Goal: Communication & Community: Connect with others

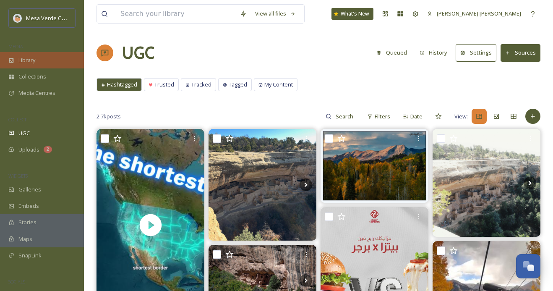
click at [35, 58] on span "Library" at bounding box center [26, 60] width 17 height 8
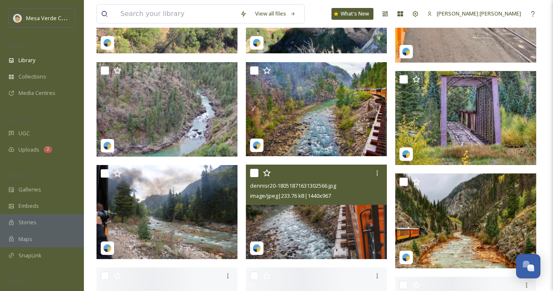
scroll to position [333, 0]
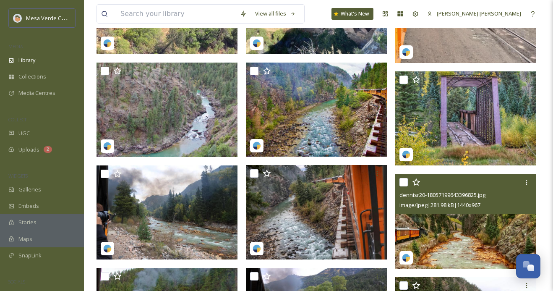
click at [446, 230] on img at bounding box center [465, 221] width 141 height 95
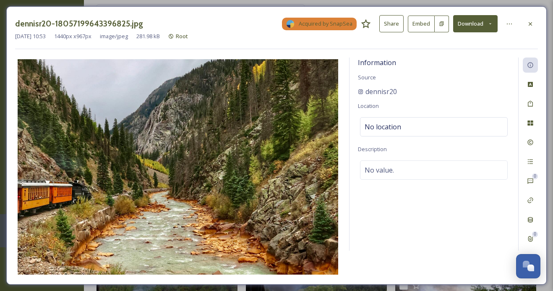
click at [394, 21] on button "Share" at bounding box center [392, 23] width 24 height 17
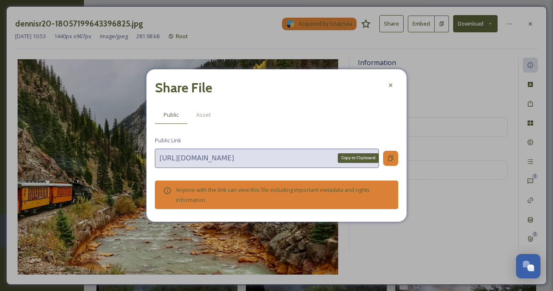
click at [393, 155] on icon at bounding box center [391, 158] width 7 height 7
click at [394, 83] on icon at bounding box center [391, 85] width 7 height 7
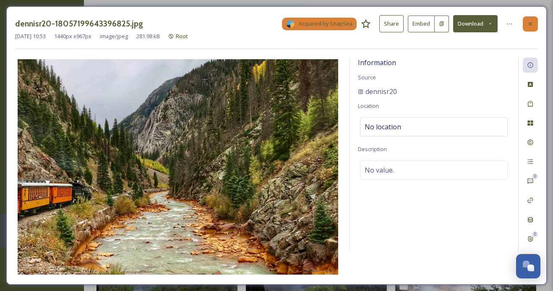
click at [528, 24] on icon at bounding box center [530, 24] width 7 height 7
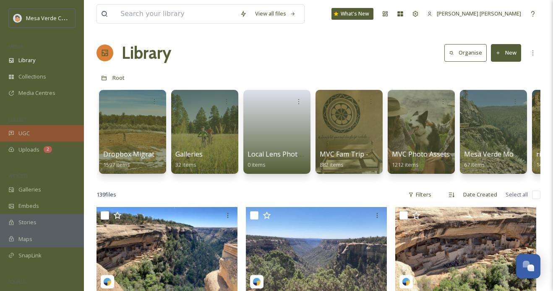
click at [49, 135] on div "UGC" at bounding box center [42, 133] width 84 height 16
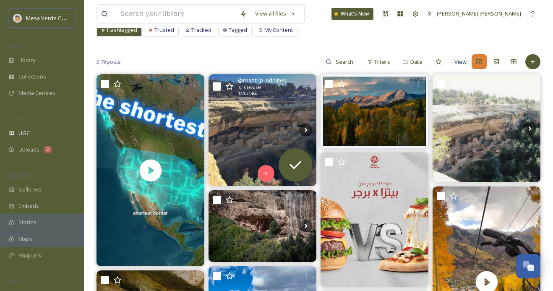
scroll to position [68, 0]
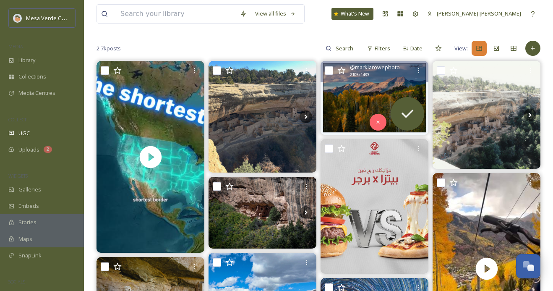
click at [362, 95] on img at bounding box center [375, 98] width 108 height 74
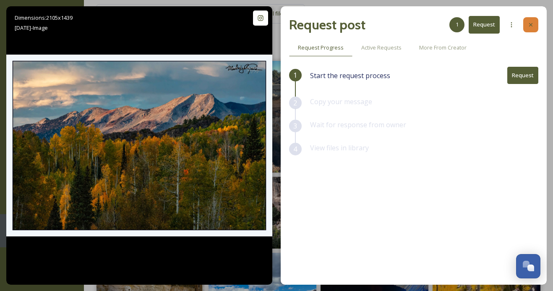
click at [531, 26] on icon at bounding box center [531, 24] width 7 height 7
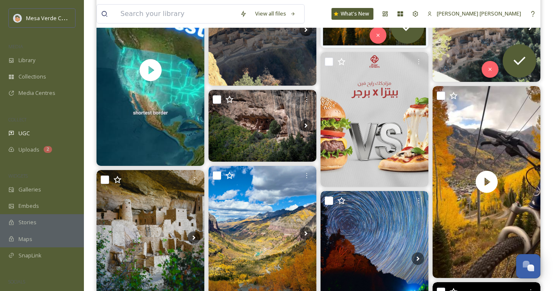
scroll to position [155, 0]
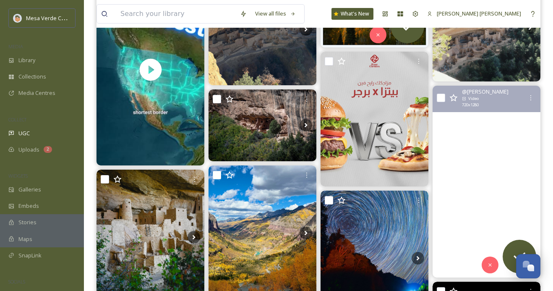
click at [463, 175] on video "Telluride, CO Fall\a\a#telluride #autumn #fall #colorado #rockymountains #color…" at bounding box center [487, 182] width 108 height 192
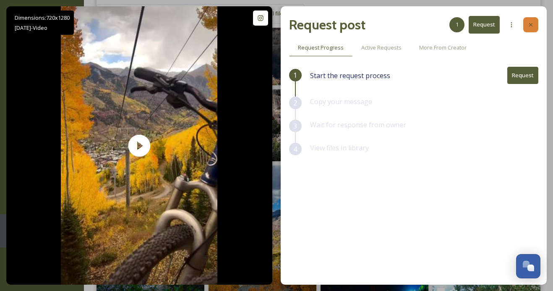
click at [529, 25] on icon at bounding box center [531, 24] width 7 height 7
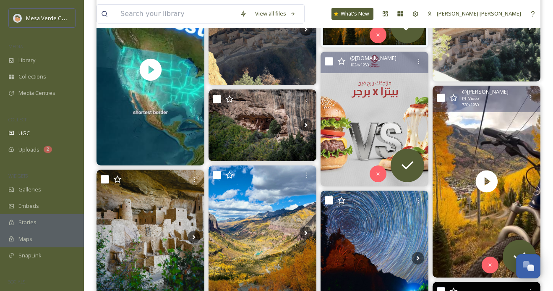
scroll to position [234, 0]
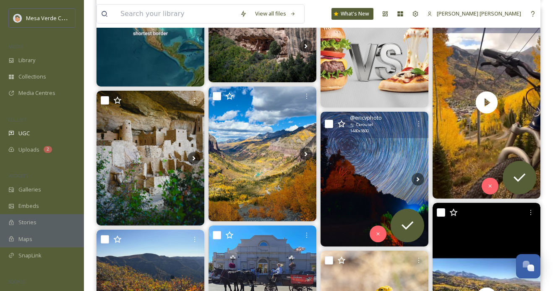
click at [368, 183] on img at bounding box center [375, 179] width 108 height 135
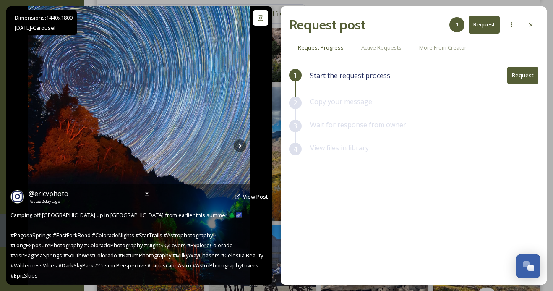
click at [250, 141] on img at bounding box center [139, 145] width 223 height 278
click at [248, 141] on img at bounding box center [139, 145] width 223 height 278
click at [243, 144] on icon at bounding box center [240, 145] width 13 height 13
click at [241, 145] on icon at bounding box center [240, 145] width 13 height 13
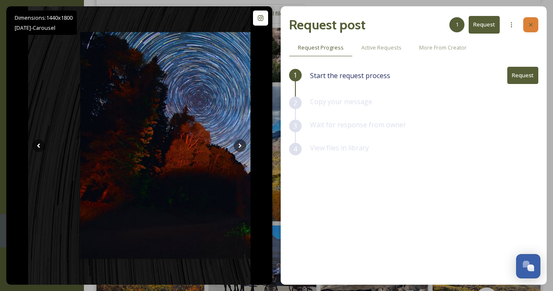
click at [534, 23] on div at bounding box center [531, 24] width 15 height 15
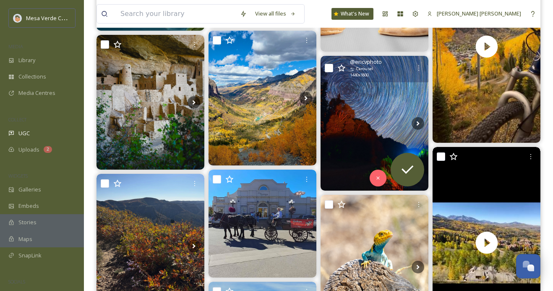
scroll to position [297, 0]
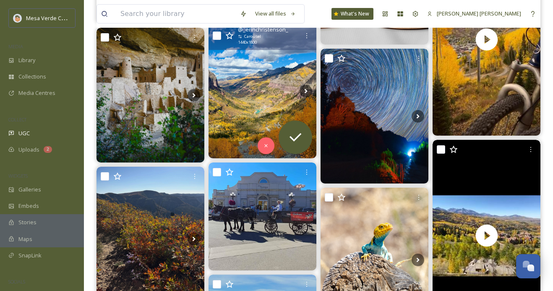
click at [260, 102] on img at bounding box center [263, 91] width 108 height 135
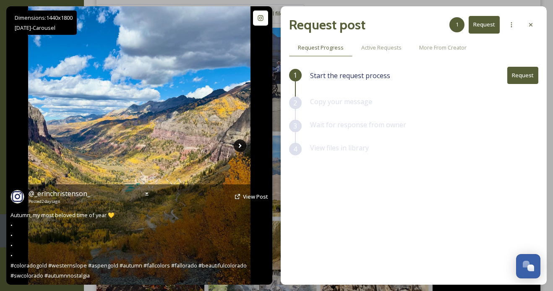
click at [239, 143] on icon at bounding box center [240, 145] width 13 height 13
click at [239, 144] on icon at bounding box center [240, 145] width 3 height 5
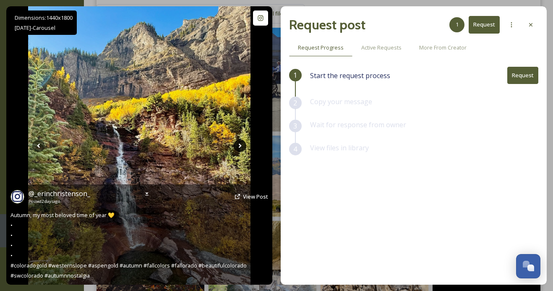
click at [239, 144] on icon at bounding box center [240, 145] width 3 height 5
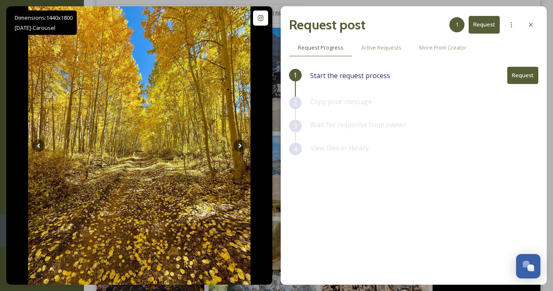
click at [516, 72] on button "Request" at bounding box center [523, 75] width 31 height 17
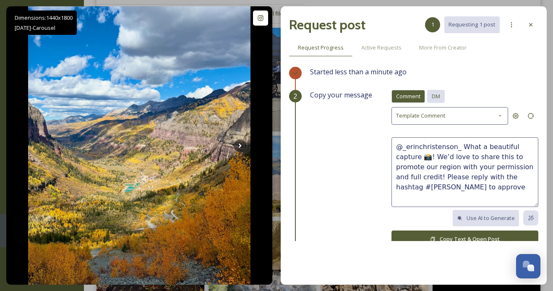
click at [433, 96] on span "DM" at bounding box center [436, 96] width 8 height 8
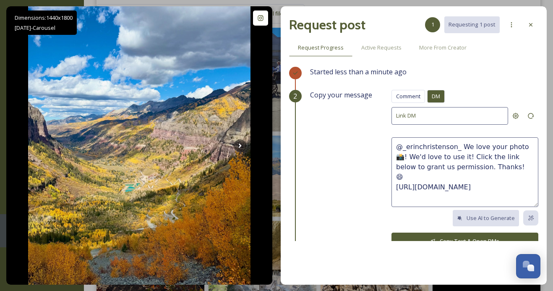
drag, startPoint x: 495, startPoint y: 169, endPoint x: 461, endPoint y: 145, distance: 41.7
click at [461, 145] on textarea "@_erinchristenson_ We love your photo 📸! We'd love to use it! Click the link be…" at bounding box center [465, 172] width 147 height 70
paste textarea "These photos are awesome, we hope y’all had a fun trip! We'd love to share thes…"
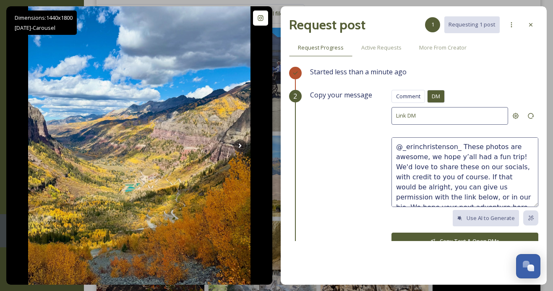
scroll to position [5, 0]
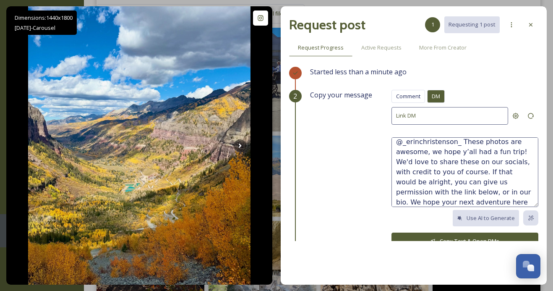
drag, startPoint x: 424, startPoint y: 151, endPoint x: 397, endPoint y: 151, distance: 26.4
click at [397, 151] on textarea "@_erinchristenson_ These photos are awesome, we hope y’all had a fun trip! We'd…" at bounding box center [465, 172] width 147 height 70
drag, startPoint x: 506, startPoint y: 151, endPoint x: 430, endPoint y: 151, distance: 76.4
click at [430, 151] on textarea "@_erinchristenson_ These photos are stunning, we hope y’all had a fun trip! We'…" at bounding box center [465, 172] width 147 height 70
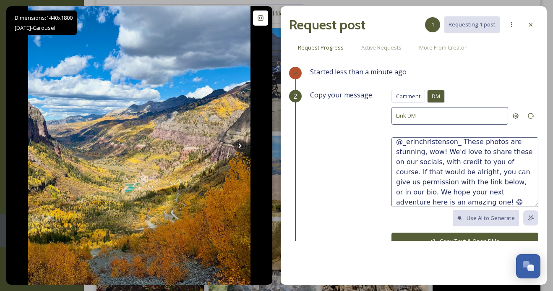
click at [442, 151] on textarea "@_erinchristenson_ These photos are stunning, wow! We'd love to share these on …" at bounding box center [465, 172] width 147 height 70
click at [448, 200] on textarea "@_erinchristenson_ These photos are stunning, wow! 🤩 We'd love to share these o…" at bounding box center [465, 172] width 147 height 70
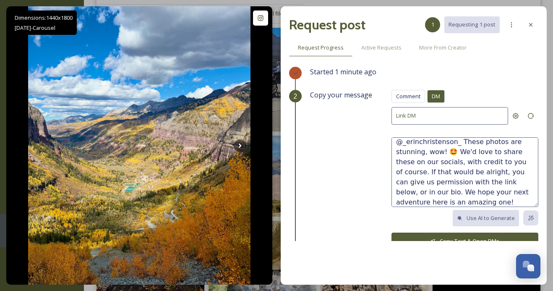
type textarea "@_erinchristenson_ These photos are stunning, wow! 🤩 We'd love to share these o…"
click at [418, 236] on button "Copy Text & Open DMs" at bounding box center [465, 241] width 147 height 17
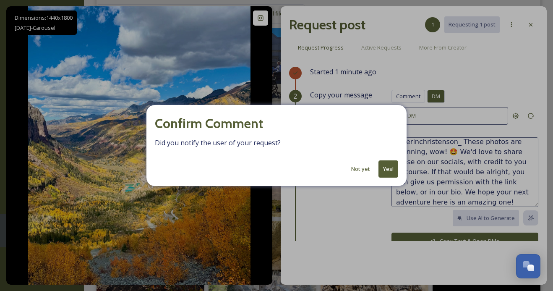
click at [387, 171] on button "Yes!" at bounding box center [389, 168] width 20 height 17
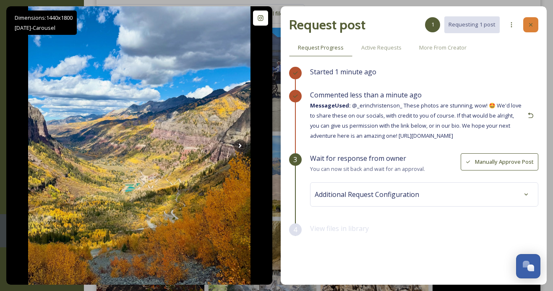
click at [529, 20] on div at bounding box center [531, 24] width 15 height 15
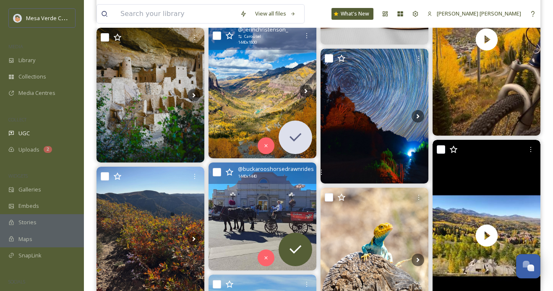
scroll to position [374, 0]
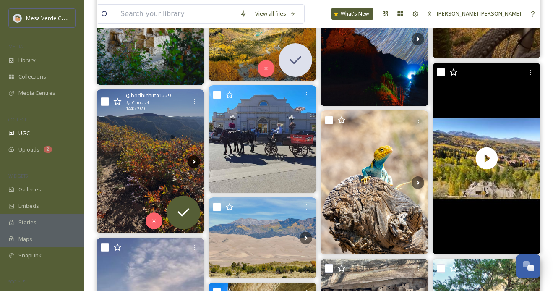
click at [192, 161] on icon at bounding box center [194, 161] width 13 height 13
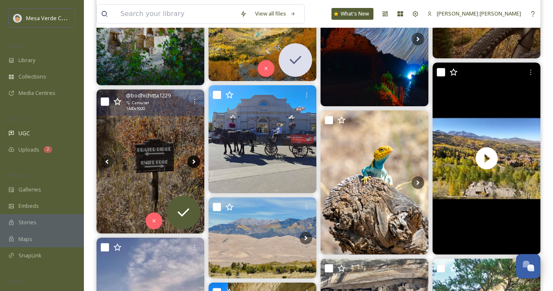
click at [192, 161] on icon at bounding box center [194, 161] width 13 height 13
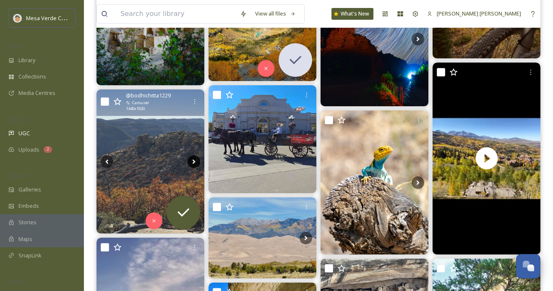
click at [191, 160] on icon at bounding box center [194, 161] width 13 height 13
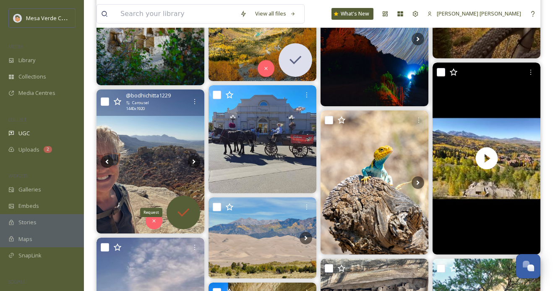
click at [189, 205] on icon at bounding box center [183, 212] width 17 height 17
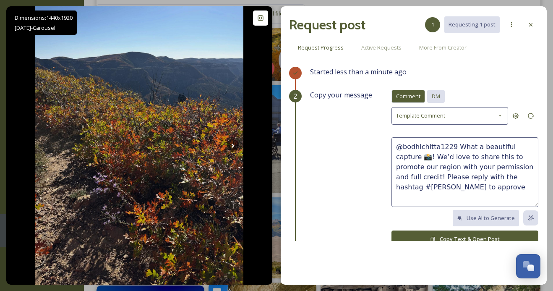
click at [436, 94] on span "DM" at bounding box center [436, 96] width 8 height 8
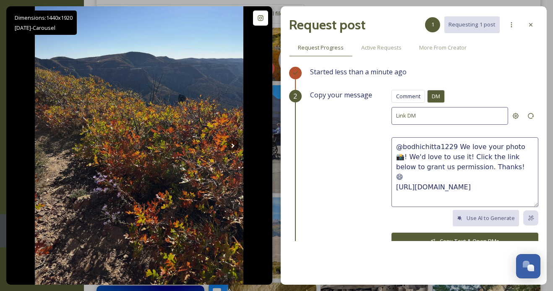
drag, startPoint x: 493, startPoint y: 165, endPoint x: 453, endPoint y: 148, distance: 43.7
click at [453, 148] on textarea "@bodhichitta1229 We love your photo 📸! We'd love to use it! Click the link belo…" at bounding box center [465, 172] width 147 height 70
paste textarea "These photos are awesome, we hope y’all had a fun trip! We'd love to share thes…"
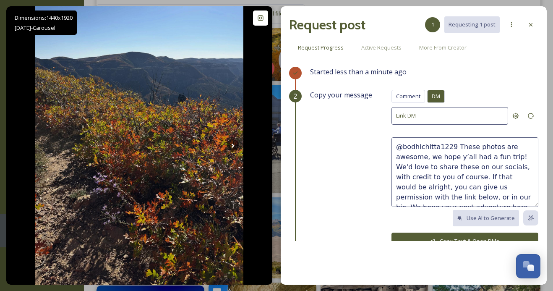
scroll to position [5, 0]
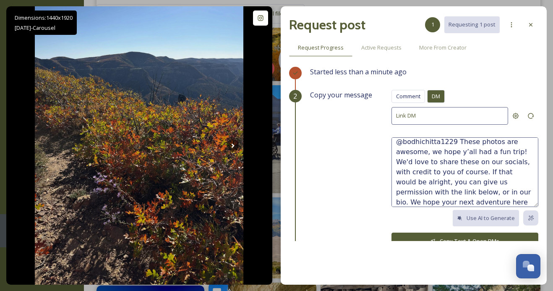
drag, startPoint x: 509, startPoint y: 152, endPoint x: 459, endPoint y: 152, distance: 50.0
click at [459, 152] on textarea "@bodhichitta1229 These photos are awesome, we hope y’all had a fun trip! We'd l…" at bounding box center [465, 172] width 147 height 70
type textarea "@bodhichitta1229 These photos are awesome, we hope you had a fun hike! We'd lov…"
click at [434, 235] on button "Copy Text & Open DMs" at bounding box center [465, 241] width 147 height 17
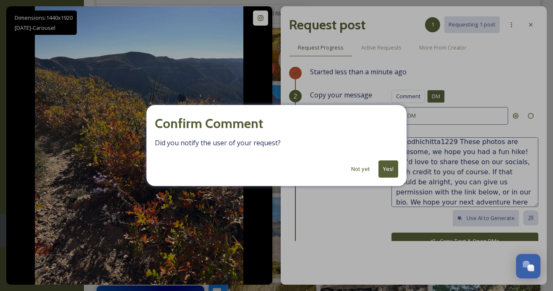
click at [389, 167] on button "Yes!" at bounding box center [389, 168] width 20 height 17
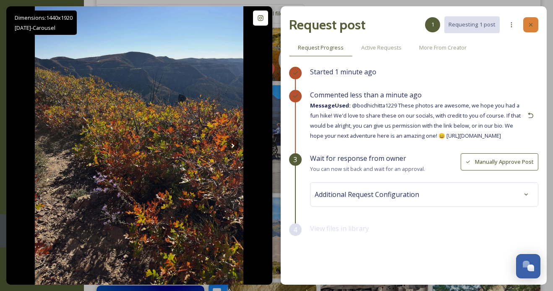
click at [529, 26] on icon at bounding box center [531, 24] width 7 height 7
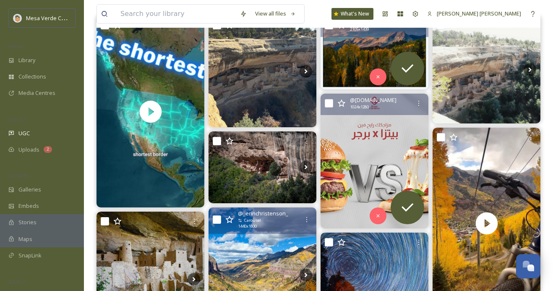
scroll to position [37, 0]
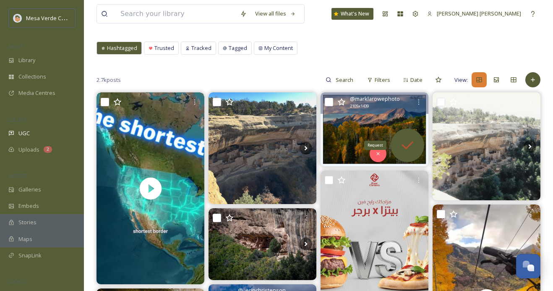
click at [404, 139] on icon at bounding box center [407, 145] width 17 height 17
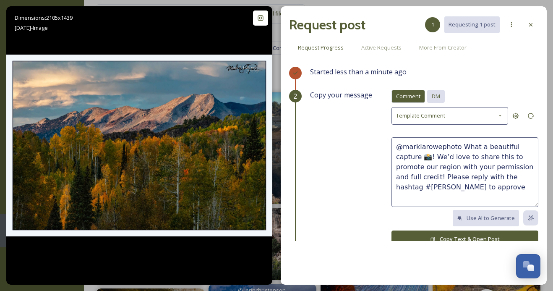
click at [437, 97] on span "DM" at bounding box center [436, 96] width 8 height 8
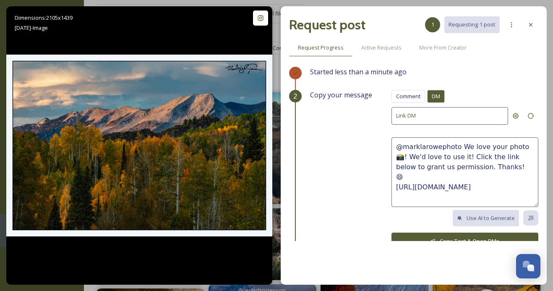
drag, startPoint x: 499, startPoint y: 162, endPoint x: 458, endPoint y: 149, distance: 42.6
click at [458, 149] on textarea "@marklarowephoto We love your photo 📸! We'd love to use it! Click the link belo…" at bounding box center [465, 172] width 147 height 70
paste textarea "This photo is beautiful, great capture! We'd love to share it on our socials, w…"
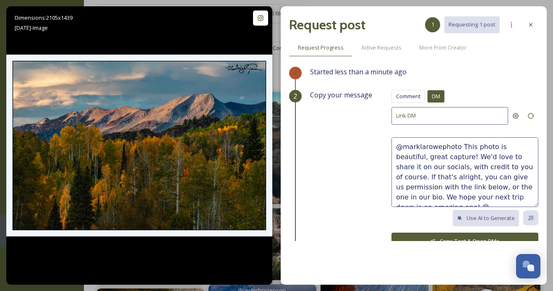
drag, startPoint x: 454, startPoint y: 198, endPoint x: 439, endPoint y: 198, distance: 15.5
click at [439, 198] on textarea "@marklarowephoto This photo is beautiful, great capture! We'd love to share it …" at bounding box center [465, 172] width 147 height 70
type textarea "@marklarowephoto This photo is beautiful, great capture! We'd love to share it …"
click at [448, 237] on button "Copy Text & Open DMs" at bounding box center [465, 241] width 147 height 17
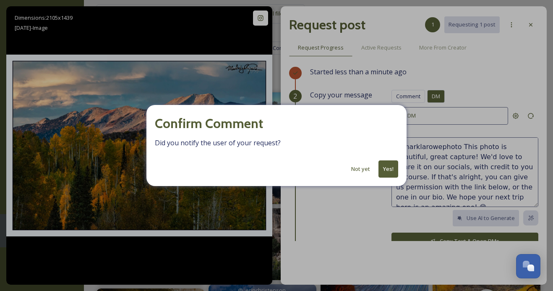
click at [389, 170] on button "Yes!" at bounding box center [389, 168] width 20 height 17
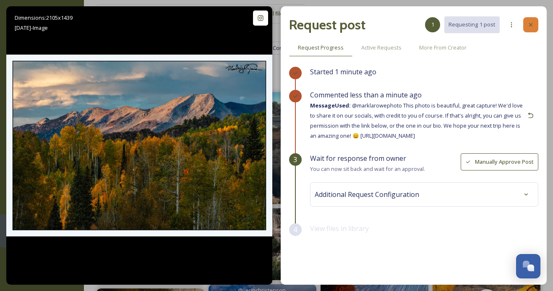
click at [531, 25] on icon at bounding box center [530, 24] width 3 height 3
